Goal: Information Seeking & Learning: Learn about a topic

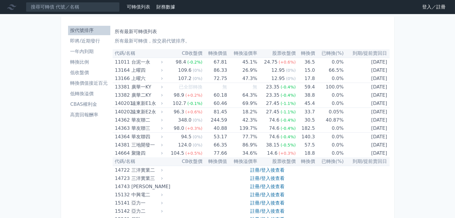
click at [418, 10] on link "登入／註冊" at bounding box center [434, 6] width 33 height 9
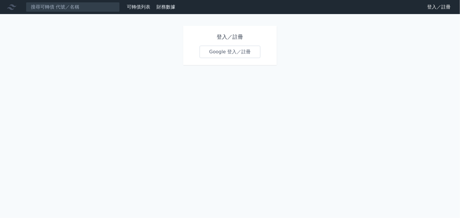
click at [229, 58] on link "Google 登入／註冊" at bounding box center [230, 52] width 61 height 12
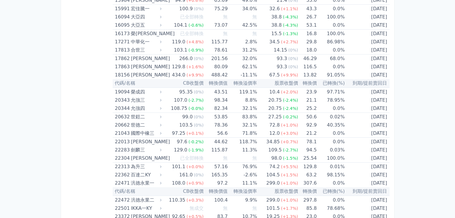
scroll to position [407, 0]
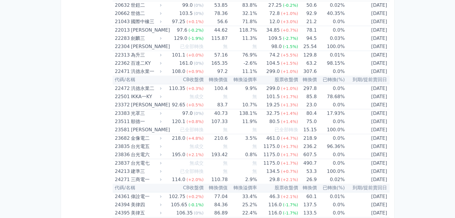
drag, startPoint x: 453, startPoint y: 43, endPoint x: 450, endPoint y: 60, distance: 16.7
drag, startPoint x: 450, startPoint y: 60, endPoint x: 30, endPoint y: 70, distance: 419.8
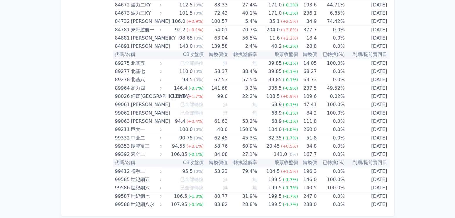
scroll to position [3993, 0]
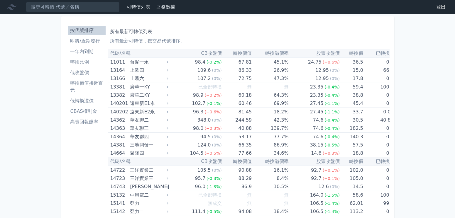
scroll to position [4232, 0]
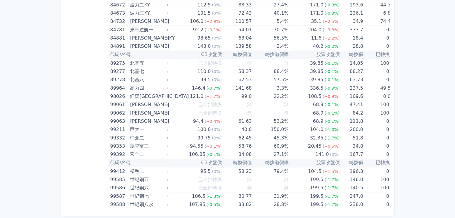
drag, startPoint x: 457, startPoint y: 189, endPoint x: 349, endPoint y: 36, distance: 187.6
